Goal: Task Accomplishment & Management: Manage account settings

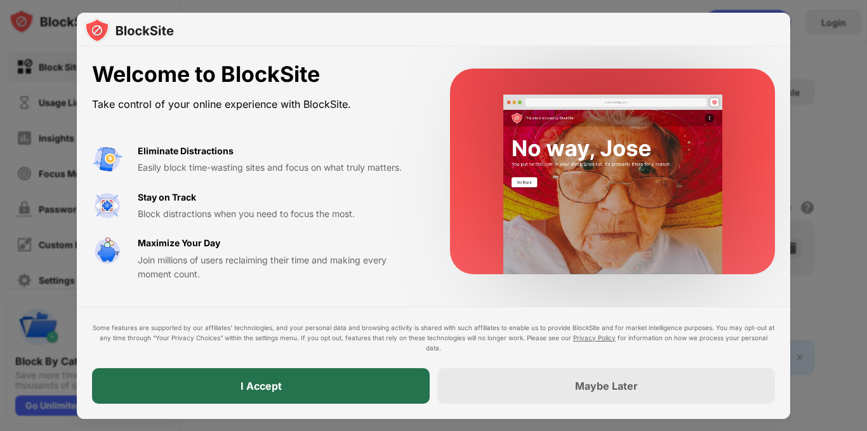
click at [254, 378] on div "I Accept" at bounding box center [261, 386] width 338 height 36
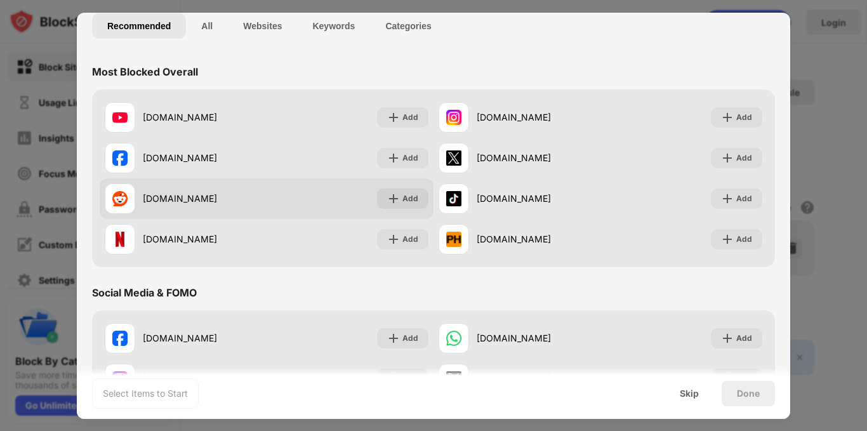
scroll to position [127, 0]
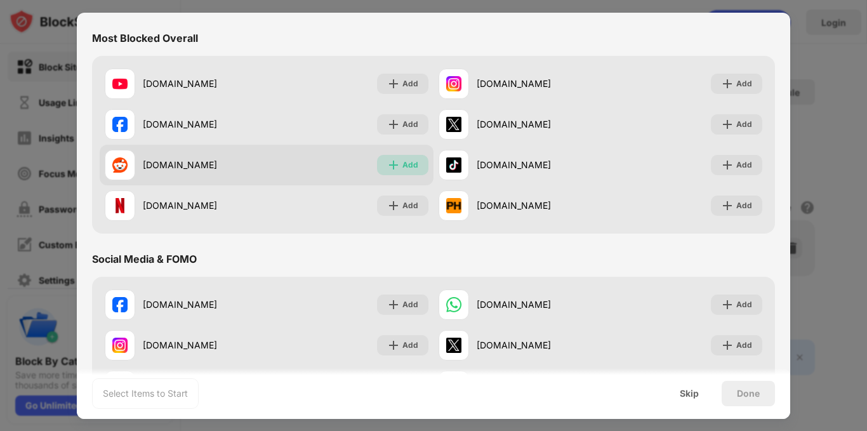
click at [409, 167] on div "Add" at bounding box center [410, 165] width 16 height 13
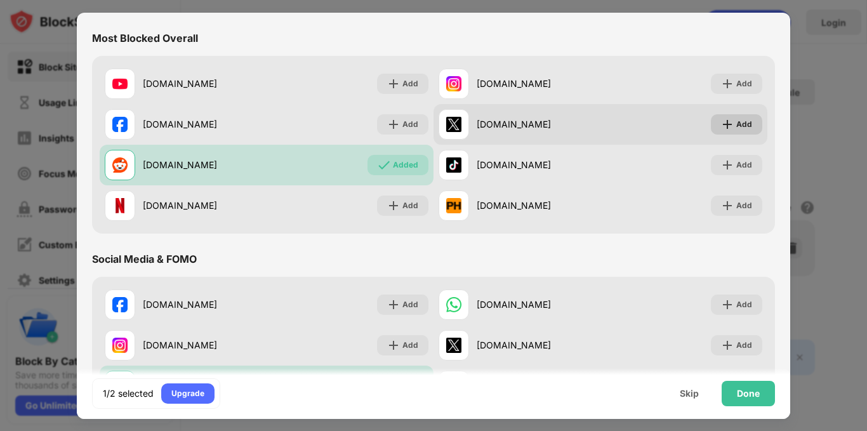
click at [722, 124] on img at bounding box center [727, 124] width 13 height 13
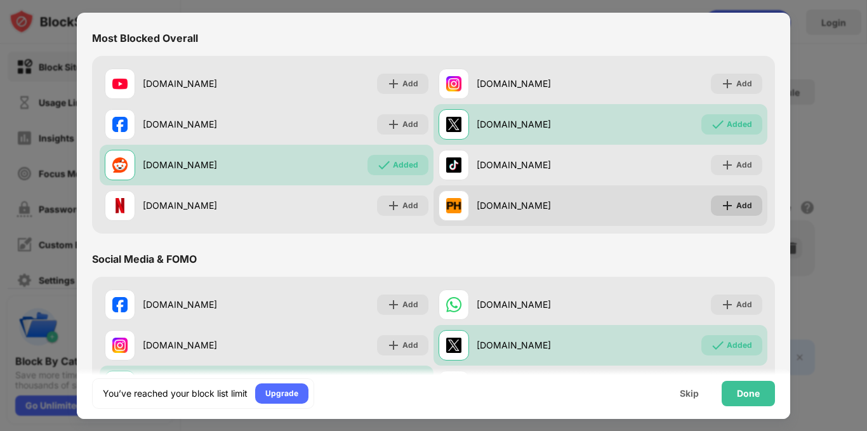
click at [721, 206] on img at bounding box center [727, 205] width 13 height 13
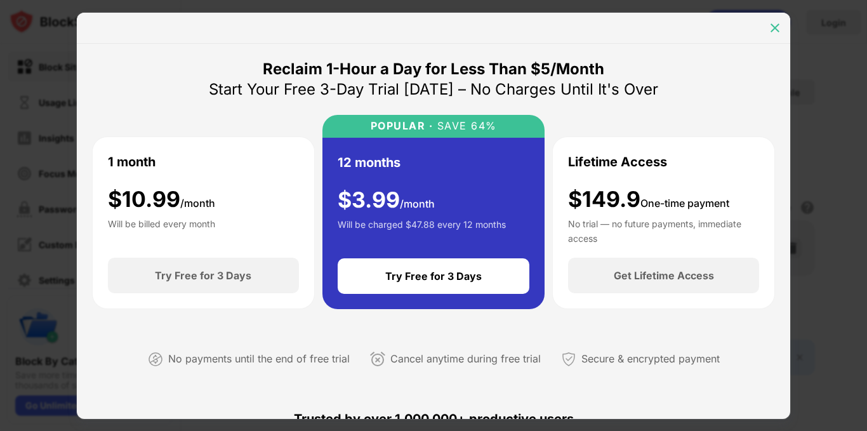
click at [773, 29] on img at bounding box center [775, 28] width 13 height 13
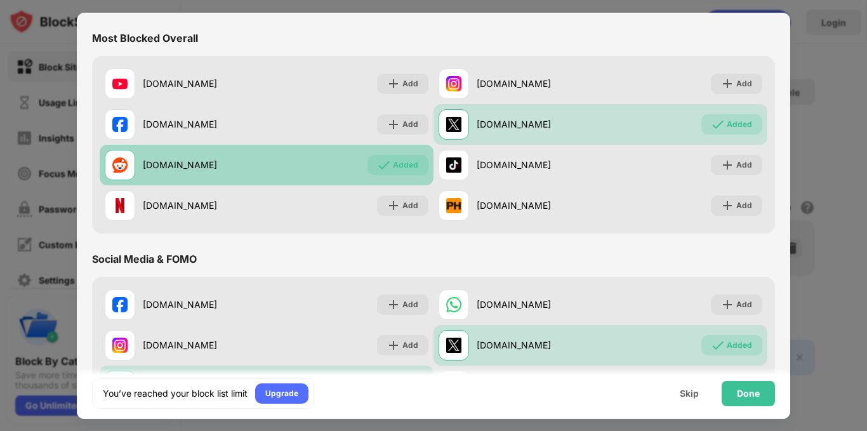
click at [397, 164] on div "Added" at bounding box center [405, 165] width 25 height 13
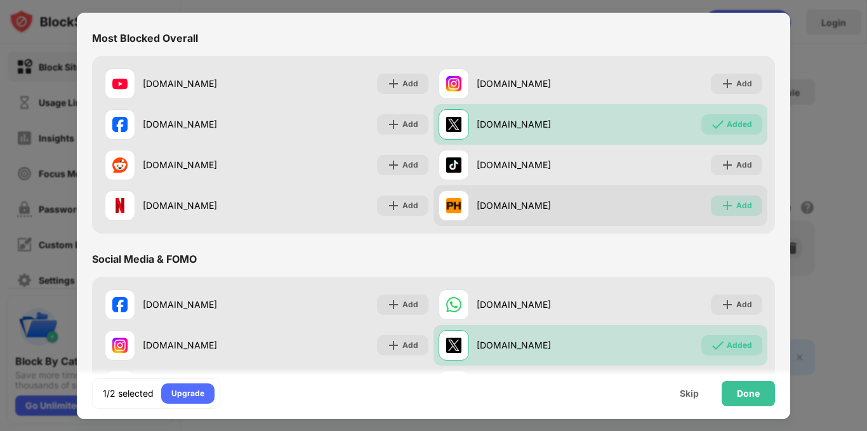
click at [711, 203] on div "Add" at bounding box center [736, 205] width 51 height 20
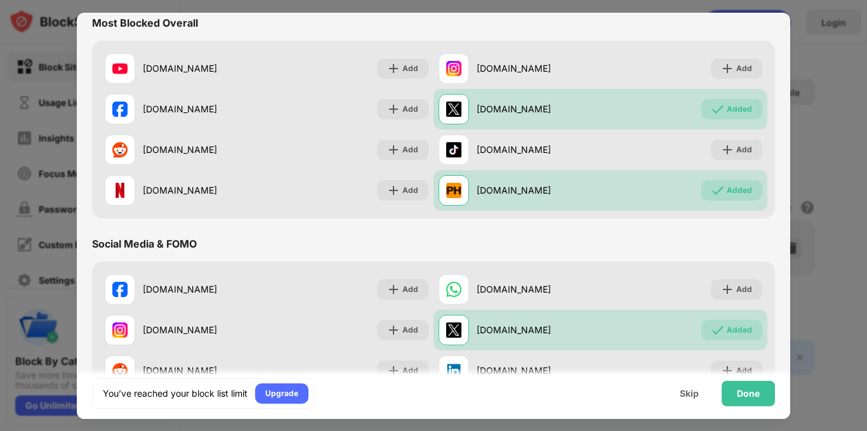
scroll to position [127, 0]
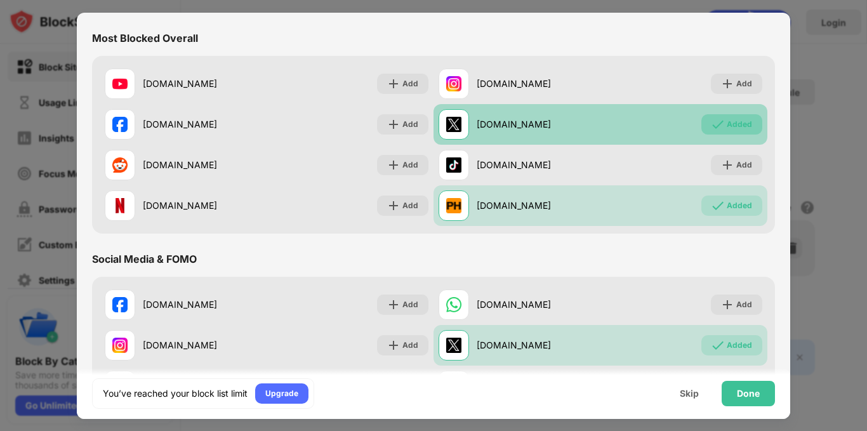
click at [714, 124] on img at bounding box center [717, 124] width 13 height 13
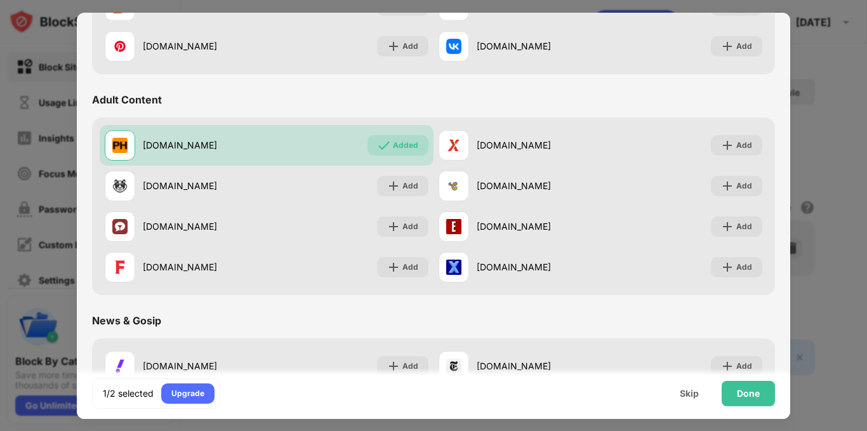
scroll to position [508, 0]
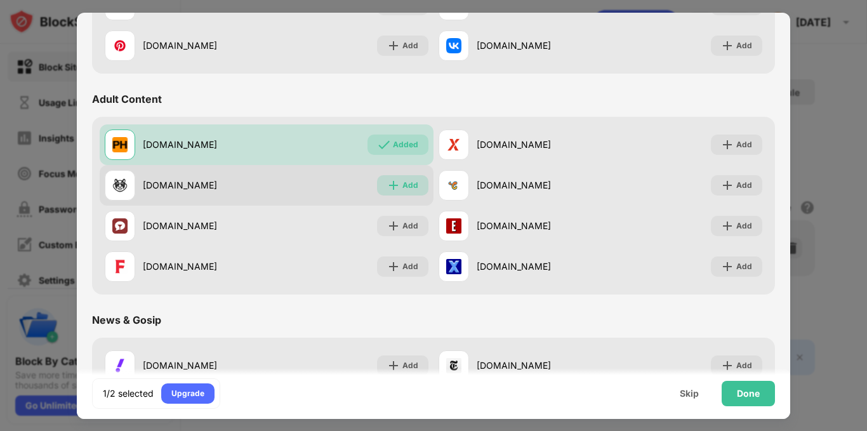
click at [407, 183] on div "Add" at bounding box center [410, 185] width 16 height 13
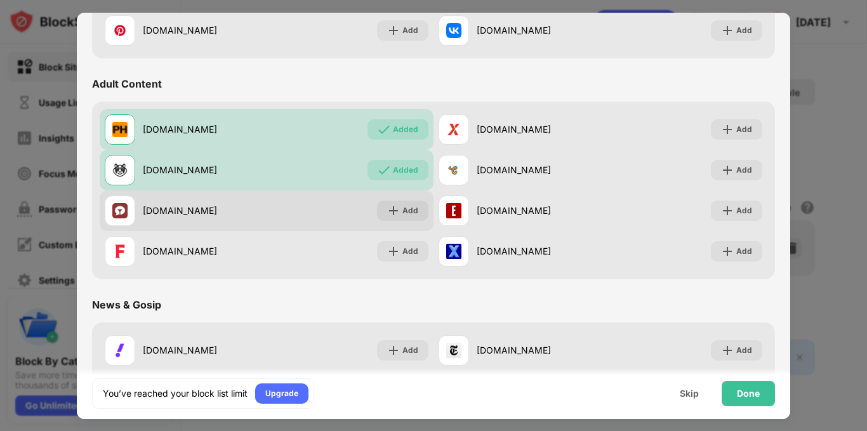
scroll to position [505, 0]
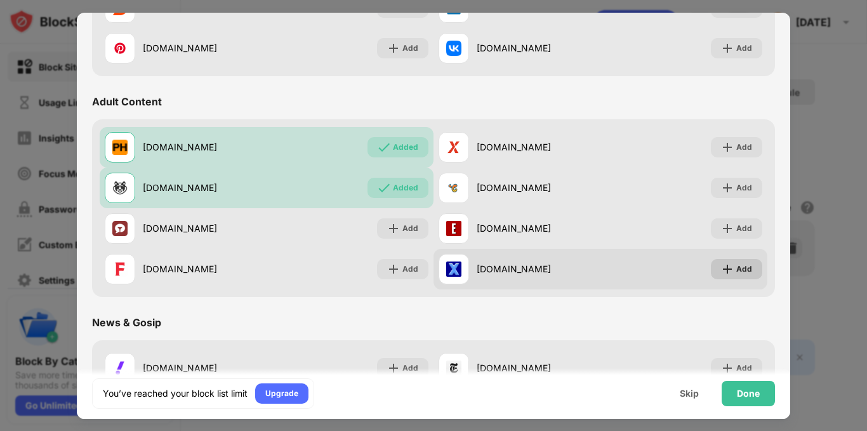
click at [741, 270] on div "Add" at bounding box center [736, 269] width 51 height 20
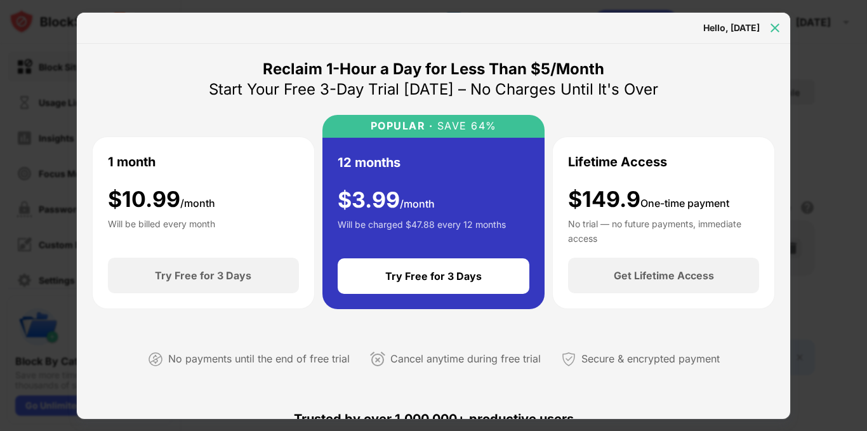
click at [770, 25] on img at bounding box center [775, 28] width 13 height 13
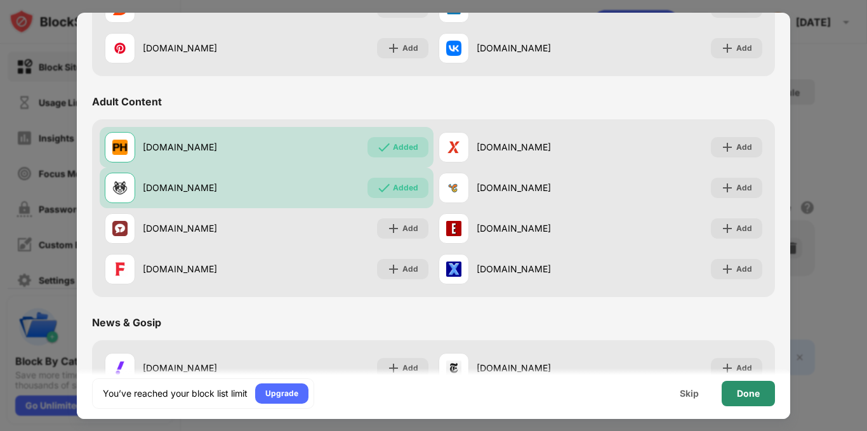
click at [728, 392] on div "Done" at bounding box center [748, 393] width 53 height 25
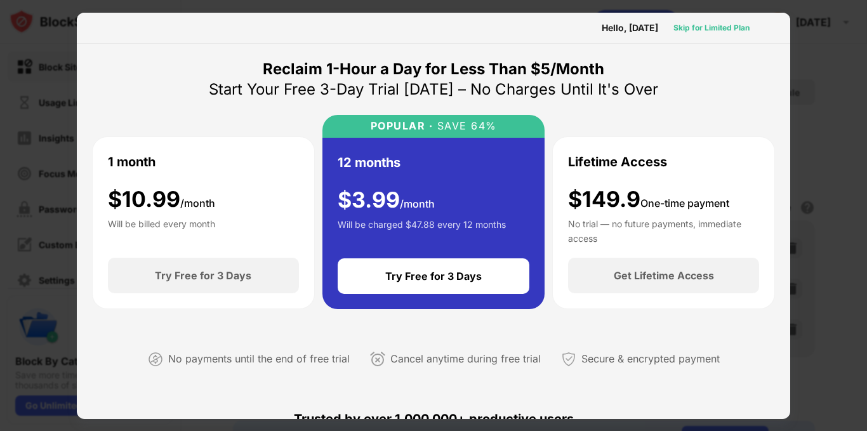
click at [715, 26] on div "Skip for Limited Plan" at bounding box center [711, 28] width 76 height 13
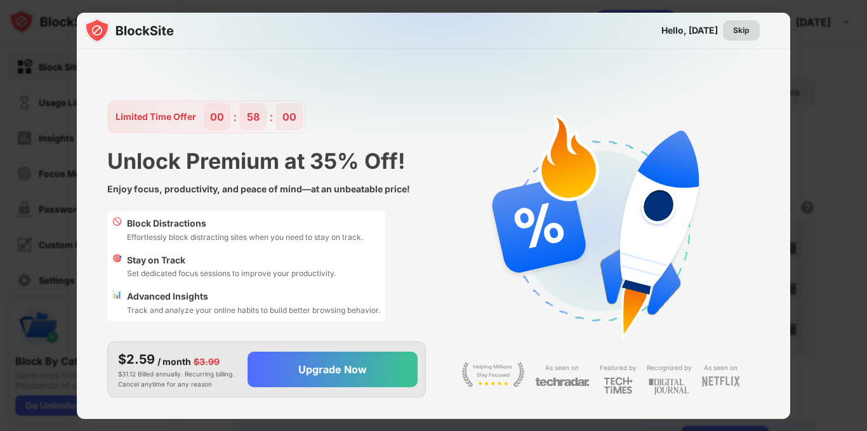
click at [737, 30] on div "Skip" at bounding box center [741, 30] width 17 height 13
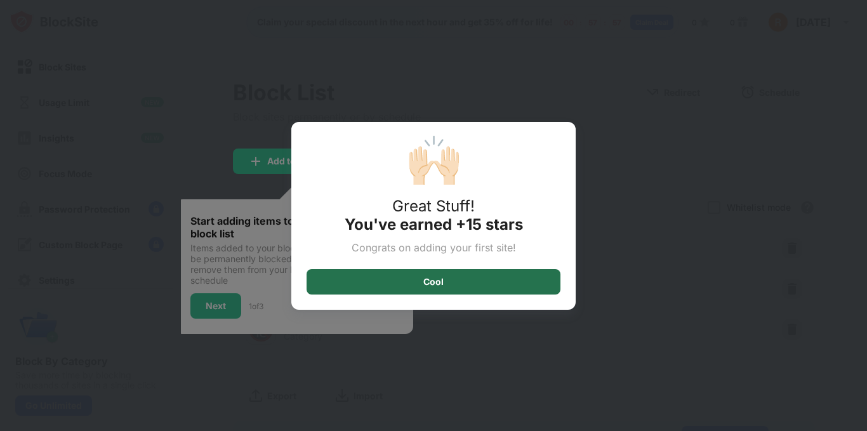
click at [475, 278] on div "Cool" at bounding box center [434, 281] width 254 height 25
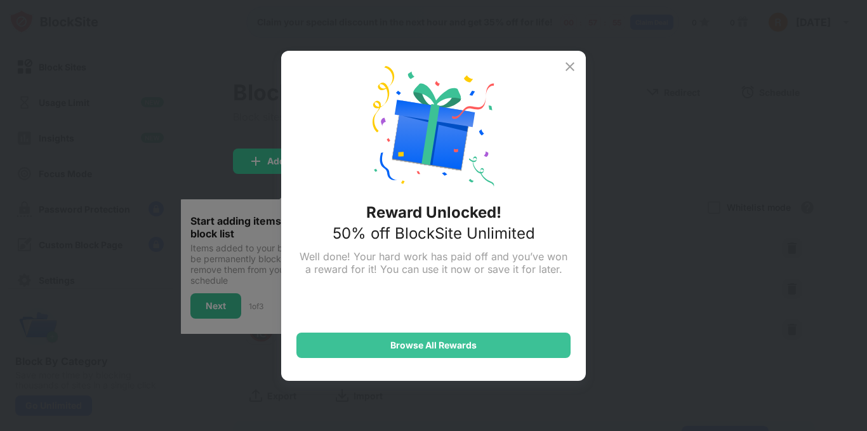
click at [574, 71] on img at bounding box center [569, 66] width 15 height 15
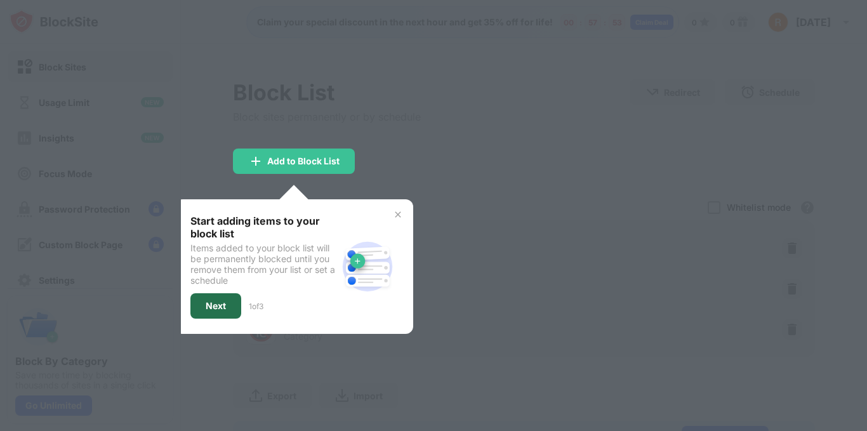
click at [217, 299] on div "Next" at bounding box center [215, 305] width 51 height 25
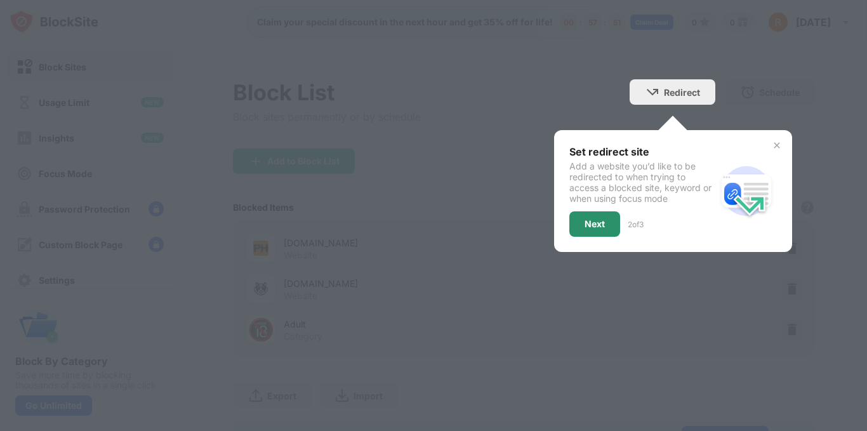
click at [592, 223] on div "Next" at bounding box center [595, 224] width 20 height 10
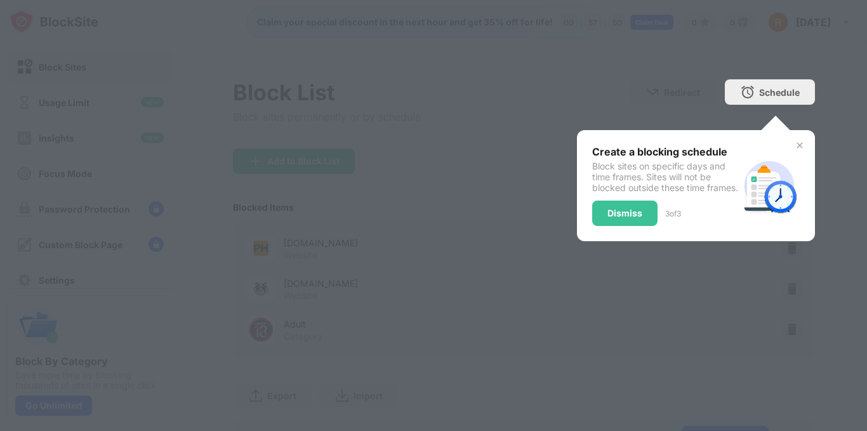
click at [607, 218] on div "Dismiss" at bounding box center [624, 213] width 35 height 10
